Goal: Task Accomplishment & Management: Use online tool/utility

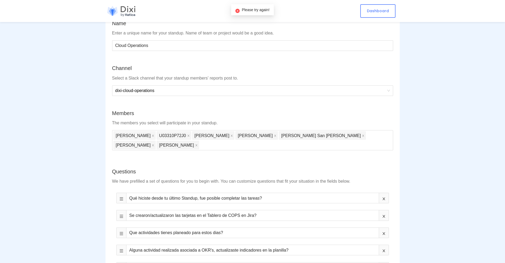
scroll to position [158, 0]
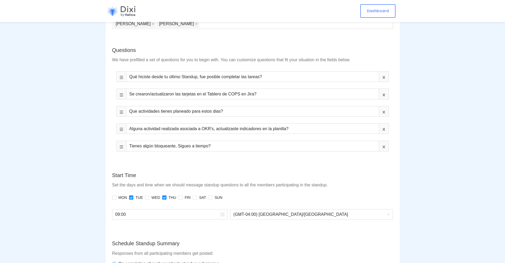
click at [121, 11] on div at bounding box center [122, 11] width 32 height 11
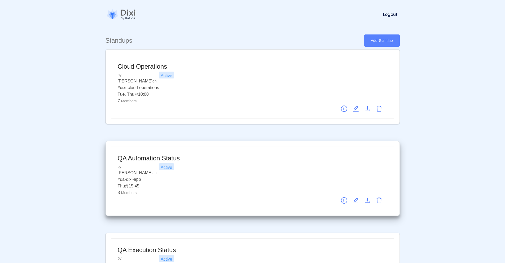
click at [357, 197] on icon "edit" at bounding box center [356, 200] width 6 height 6
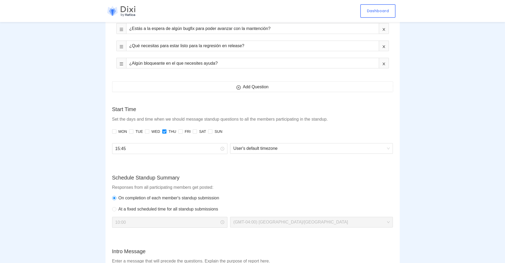
scroll to position [253, 0]
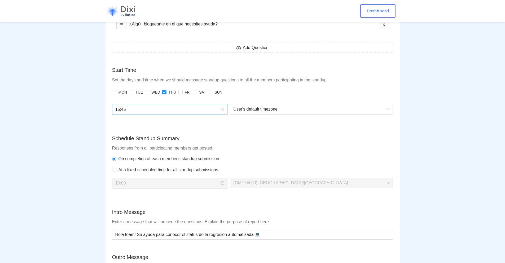
click at [162, 110] on input "15:45" at bounding box center [167, 109] width 105 height 7
click at [118, 136] on div "12" at bounding box center [119, 134] width 15 height 7
click at [135, 120] on div "00" at bounding box center [134, 120] width 15 height 7
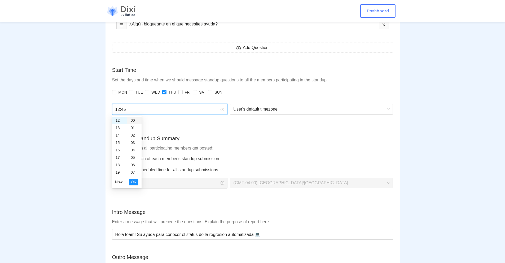
type input "12:00"
click at [136, 182] on span "OK" at bounding box center [133, 182] width 5 height 6
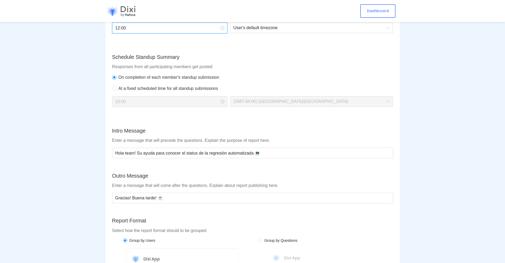
scroll to position [473, 0]
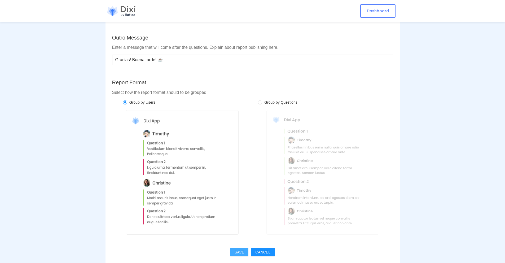
click at [236, 251] on span "SAVE" at bounding box center [240, 252] width 10 height 6
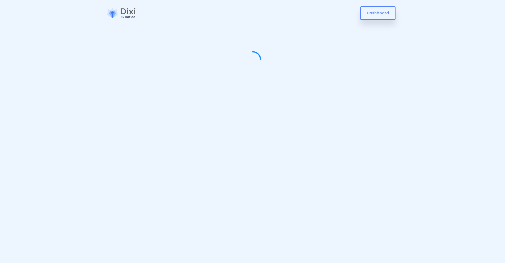
scroll to position [0, 0]
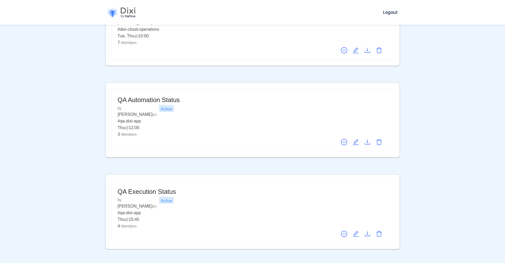
scroll to position [68, 0]
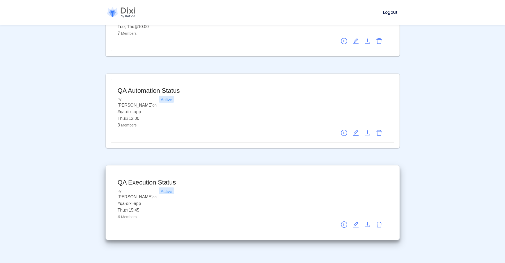
click at [261, 177] on div "QA Execution Status" at bounding box center [225, 182] width 214 height 10
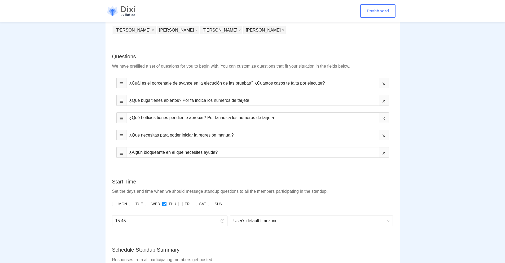
scroll to position [246, 0]
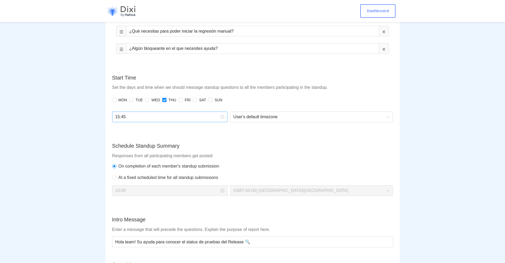
click at [178, 116] on input "15:45" at bounding box center [167, 117] width 105 height 7
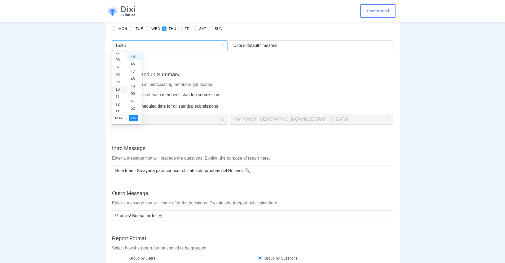
scroll to position [62, 0]
click at [118, 82] on div "12" at bounding box center [119, 83] width 15 height 7
click at [134, 55] on div "00" at bounding box center [134, 55] width 15 height 7
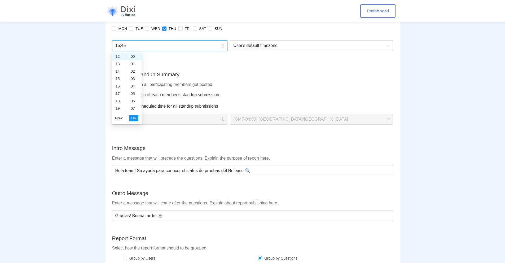
click at [165, 57] on div "15:45" at bounding box center [170, 48] width 118 height 17
click at [155, 47] on input "15:45" at bounding box center [167, 45] width 105 height 7
click at [117, 62] on div "12" at bounding box center [119, 61] width 15 height 7
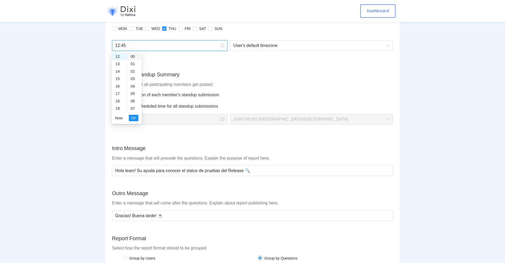
click at [134, 57] on div "00" at bounding box center [134, 56] width 15 height 7
click at [174, 45] on input "12:00" at bounding box center [167, 45] width 105 height 7
click at [198, 59] on form "Name Enter a unique name for your standup. Name of team or project would be a g…" at bounding box center [252, 64] width 281 height 652
click at [178, 46] on input "15:45" at bounding box center [167, 45] width 105 height 7
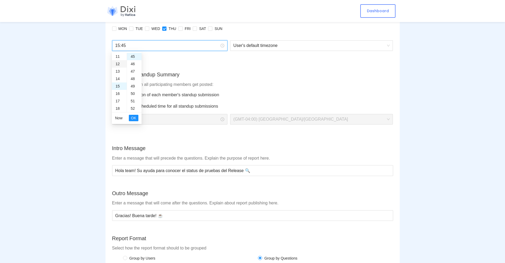
click at [117, 63] on div "12" at bounding box center [119, 63] width 15 height 7
click at [134, 57] on div "00" at bounding box center [134, 56] width 15 height 7
type input "12:00"
click at [133, 118] on span "OK" at bounding box center [133, 118] width 5 height 6
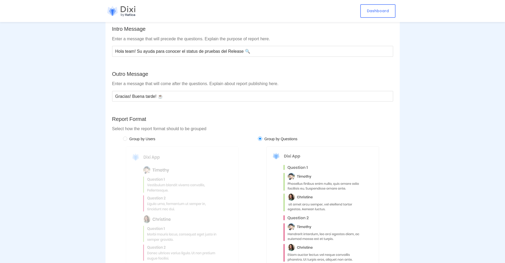
scroll to position [473, 0]
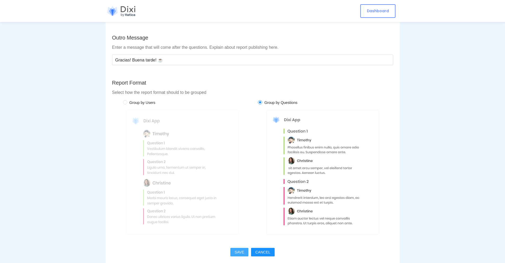
click at [242, 250] on span "SAVE" at bounding box center [240, 252] width 10 height 6
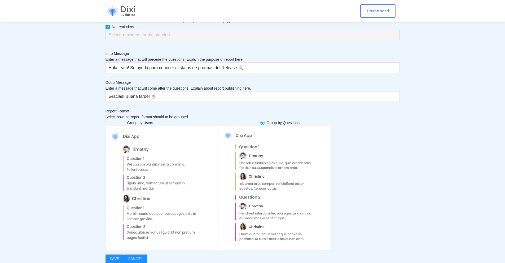
scroll to position [0, 0]
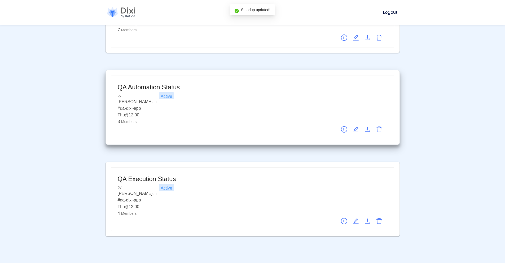
scroll to position [75, 0]
